Goal: Find specific fact: Find specific page/section

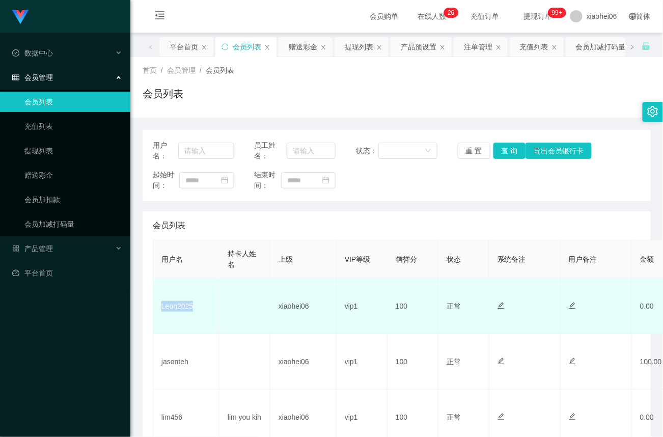
click at [183, 308] on td "Leon2025" at bounding box center [186, 307] width 66 height 56
click at [182, 313] on td "Leon2025" at bounding box center [186, 307] width 66 height 56
click at [182, 312] on td "Leon2025" at bounding box center [186, 307] width 66 height 56
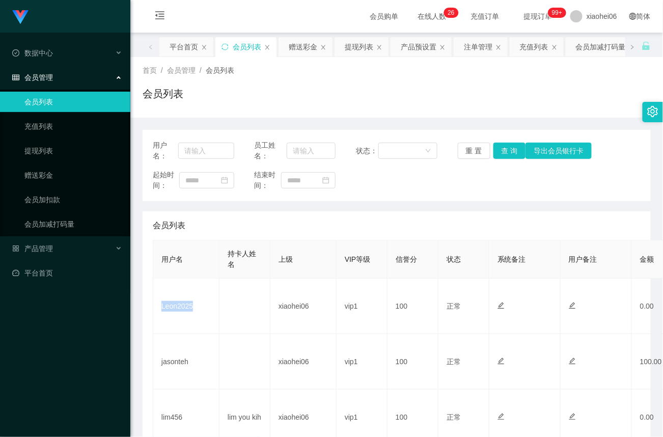
copy td "Leon2025"
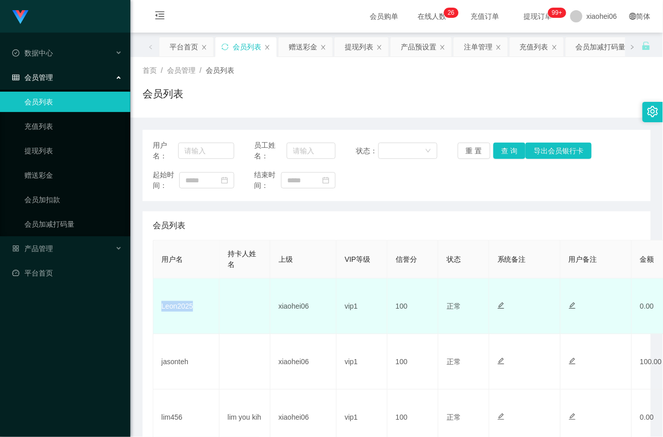
drag, startPoint x: 184, startPoint y: 308, endPoint x: 191, endPoint y: 310, distance: 6.8
click at [184, 308] on td "Leon2025" at bounding box center [186, 307] width 66 height 56
drag, startPoint x: 184, startPoint y: 312, endPoint x: 196, endPoint y: 309, distance: 12.1
click at [184, 312] on td "Leon2025" at bounding box center [186, 307] width 66 height 56
drag, startPoint x: 192, startPoint y: 306, endPoint x: 199, endPoint y: 309, distance: 7.6
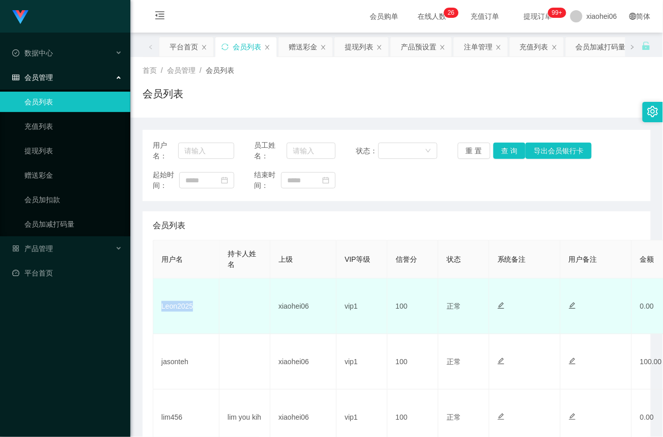
click at [192, 306] on td "Leon2025" at bounding box center [186, 307] width 66 height 56
click at [192, 307] on td "Leon2025" at bounding box center [186, 307] width 66 height 56
click at [191, 307] on td "Leon2025" at bounding box center [186, 307] width 66 height 56
click at [181, 310] on td "Leon2025" at bounding box center [186, 307] width 66 height 56
click at [181, 309] on td "Leon2025" at bounding box center [186, 307] width 66 height 56
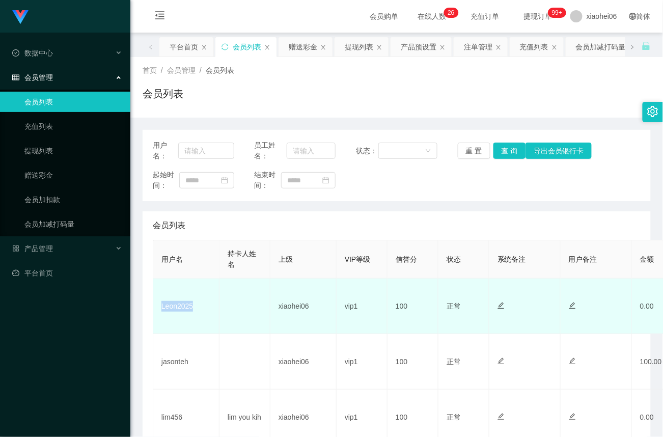
copy td "Leon2025"
click at [306, 309] on td "xiaohei06" at bounding box center [304, 307] width 66 height 56
click at [183, 306] on td "Leon2025" at bounding box center [186, 307] width 66 height 56
copy td "Leon2025"
